Goal: Task Accomplishment & Management: Manage account settings

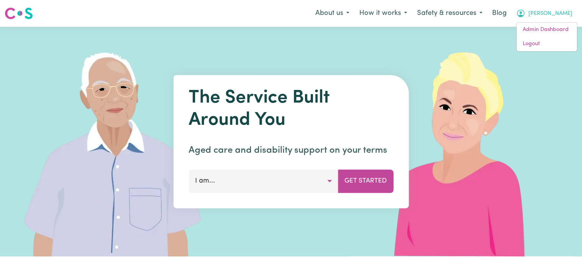
click at [549, 40] on link "Logout" at bounding box center [546, 44] width 60 height 15
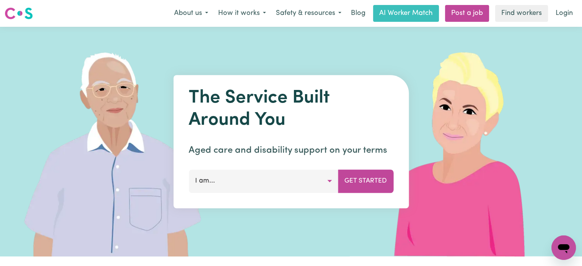
click at [560, 14] on link "Login" at bounding box center [564, 13] width 26 height 17
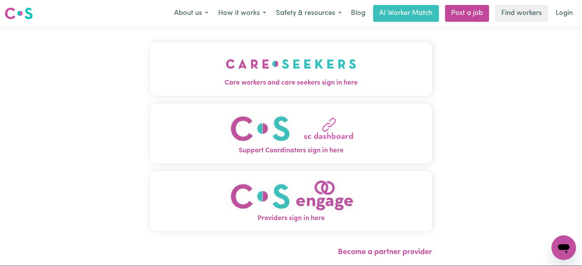
click at [228, 85] on span "Care workers and care seekers sign in here" at bounding box center [291, 83] width 282 height 10
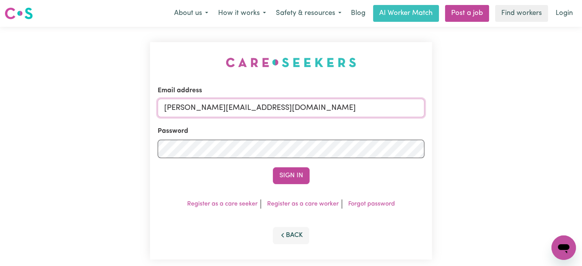
click at [298, 111] on input "[PERSON_NAME][EMAIL_ADDRESS][DOMAIN_NAME]" at bounding box center [291, 108] width 267 height 18
drag, startPoint x: 354, startPoint y: 98, endPoint x: 318, endPoint y: 105, distance: 36.3
click at [318, 105] on div "Email address [EMAIL_ADDRESS][DOMAIN_NAME]" at bounding box center [291, 101] width 267 height 31
drag, startPoint x: 343, startPoint y: 107, endPoint x: 203, endPoint y: 106, distance: 139.2
click at [203, 106] on input "[EMAIL_ADDRESS][DOMAIN_NAME]" at bounding box center [291, 108] width 267 height 18
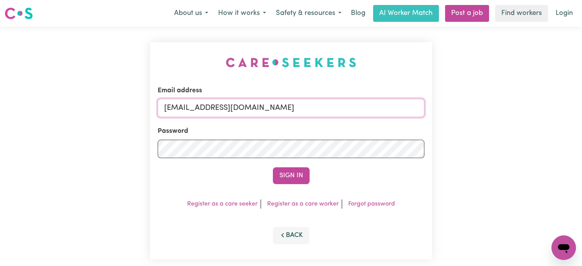
paste input "JanusanBaltazarYS"
type input "[EMAIL_ADDRESS][DOMAIN_NAME]"
click at [273, 167] on button "Sign In" at bounding box center [291, 175] width 37 height 17
